Goal: Task Accomplishment & Management: Manage account settings

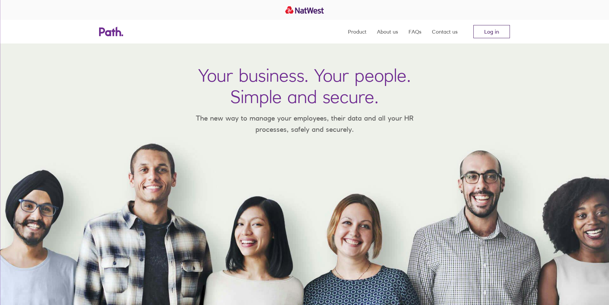
drag, startPoint x: 0, startPoint y: 0, endPoint x: 488, endPoint y: 28, distance: 488.4
click at [488, 28] on link "Log in" at bounding box center [491, 31] width 37 height 13
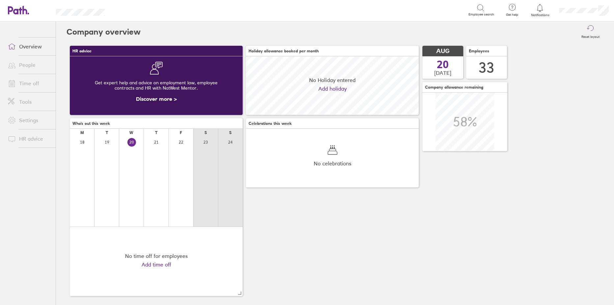
scroll to position [59, 173]
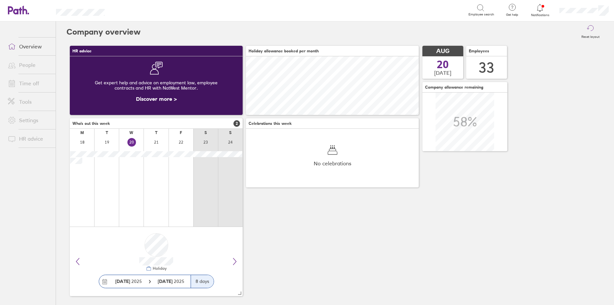
click at [27, 62] on link "People" at bounding box center [29, 64] width 53 height 13
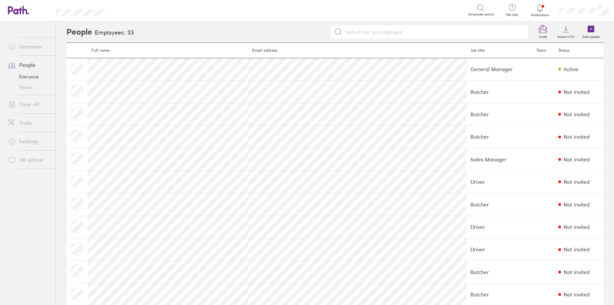
click at [26, 78] on link "Everyone" at bounding box center [29, 76] width 53 height 11
click at [28, 104] on link "Time off" at bounding box center [29, 104] width 53 height 13
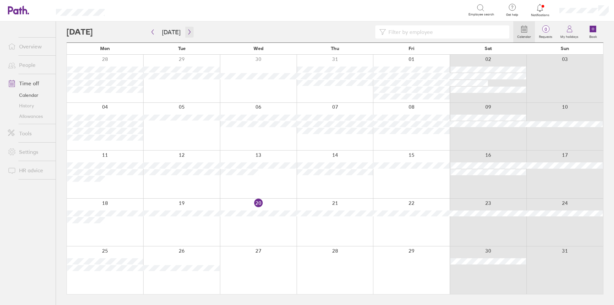
click at [187, 32] on icon "button" at bounding box center [189, 31] width 5 height 5
